Goal: Information Seeking & Learning: Learn about a topic

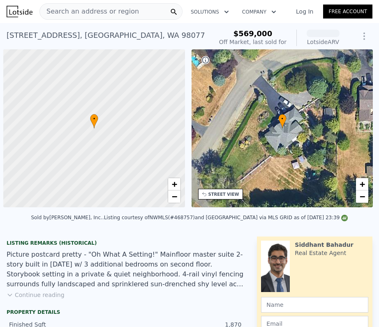
scroll to position [0, 3]
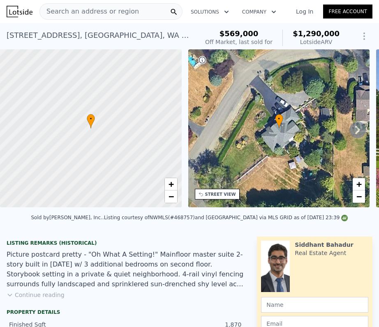
click at [130, 11] on span "Search an address or region" at bounding box center [89, 12] width 99 height 10
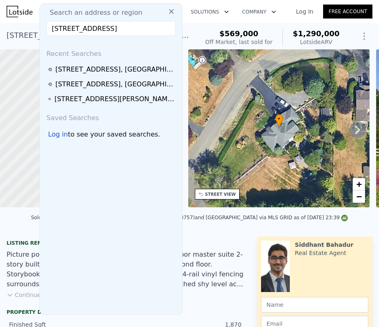
scroll to position [0, 11]
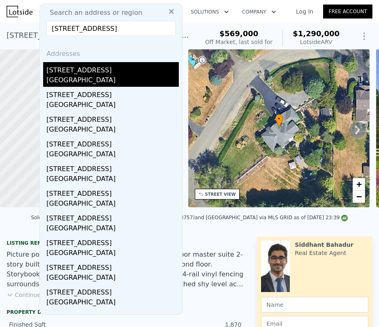
type input "[STREET_ADDRESS]"
click at [100, 72] on div "[STREET_ADDRESS]" at bounding box center [113, 68] width 133 height 13
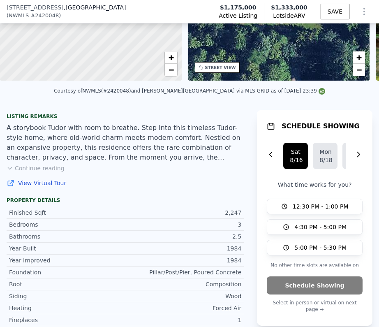
scroll to position [125, 0]
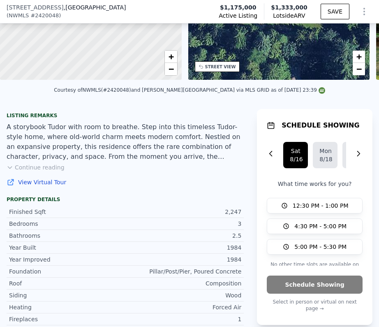
click at [48, 167] on button "Continue reading" at bounding box center [36, 167] width 58 height 8
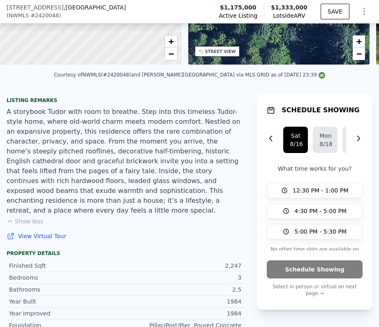
scroll to position [145, 0]
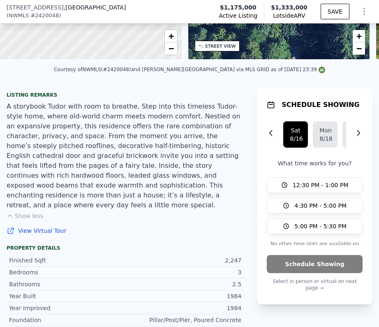
click at [42, 227] on link "View Virtual Tour" at bounding box center [125, 231] width 237 height 8
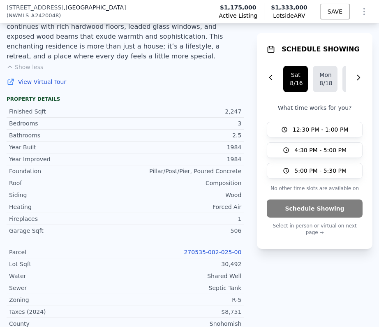
scroll to position [304, 0]
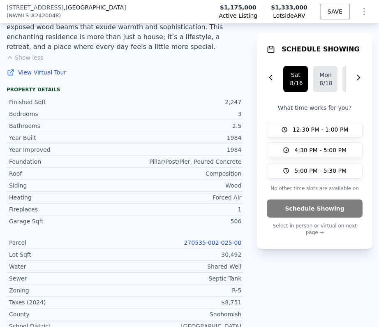
click at [202, 240] on link "270535-002-025-00" at bounding box center [213, 243] width 58 height 7
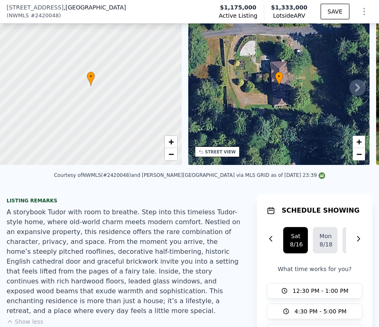
scroll to position [3, 0]
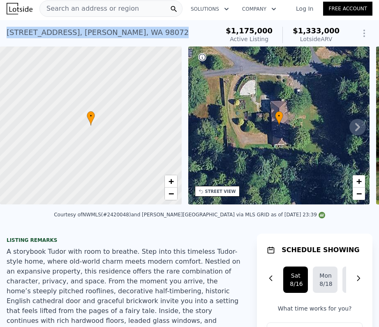
drag, startPoint x: 142, startPoint y: 33, endPoint x: 5, endPoint y: 32, distance: 137.0
click at [5, 32] on div "[STREET_ADDRESS][PERSON_NAME] Active at $1.175m (~ARV $1.333m ) $1,175,000 Acti…" at bounding box center [189, 33] width 379 height 26
copy div "[STREET_ADDRESS][PERSON_NAME]"
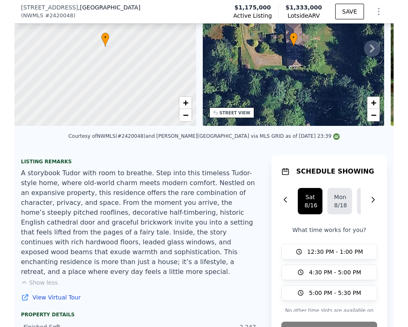
scroll to position [83, 0]
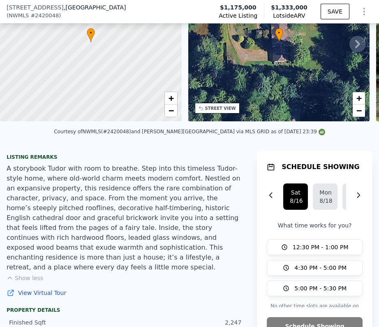
click at [51, 289] on link "View Virtual Tour" at bounding box center [125, 293] width 237 height 8
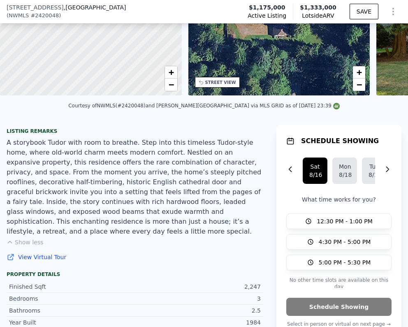
scroll to position [3, 0]
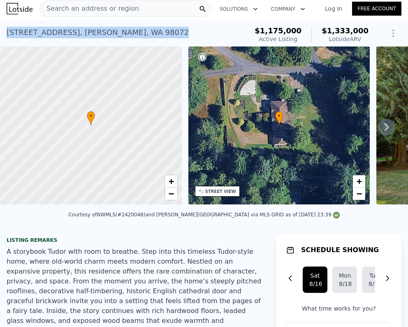
drag, startPoint x: 144, startPoint y: 33, endPoint x: 7, endPoint y: 31, distance: 137.0
click at [7, 31] on div "[STREET_ADDRESS][PERSON_NAME] Active at $1.175m (~ARV $1.333m )" at bounding box center [126, 34] width 238 height 23
copy div "[STREET_ADDRESS][PERSON_NAME]"
